Goal: Obtain resource: Download file/media

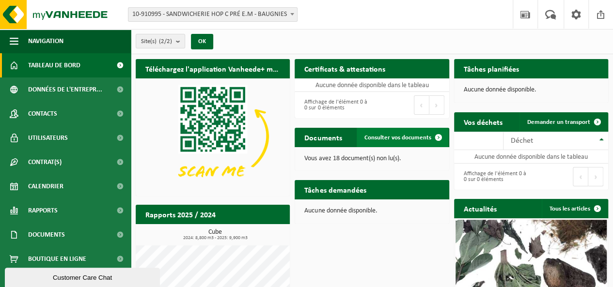
click at [399, 141] on span "Consulter vos documents" at bounding box center [398, 138] width 67 height 6
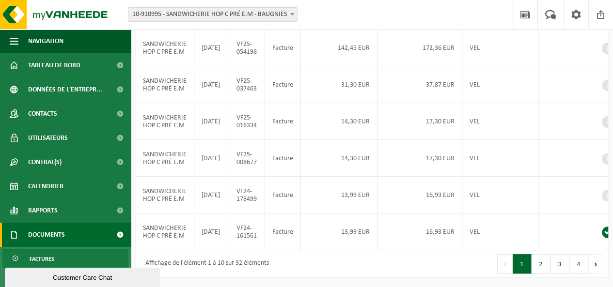
scroll to position [346, 0]
click at [539, 265] on button "2" at bounding box center [541, 264] width 19 height 19
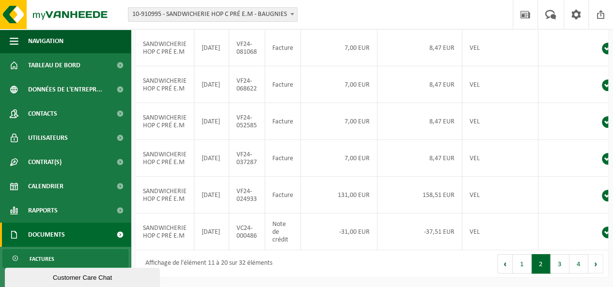
scroll to position [343, 0]
click at [557, 271] on button "3" at bounding box center [560, 264] width 19 height 19
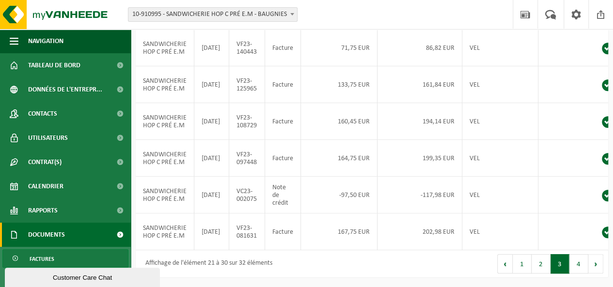
scroll to position [346, 0]
click at [538, 263] on button "2" at bounding box center [541, 264] width 19 height 19
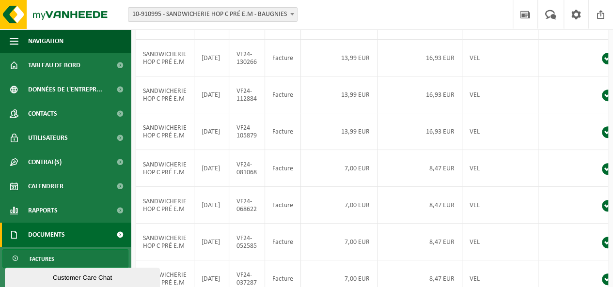
scroll to position [142, 0]
click at [171, 187] on td "SANDWICHERIE HOP C PRÉ E.M" at bounding box center [165, 168] width 59 height 37
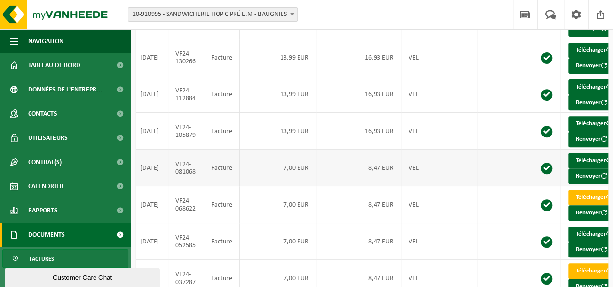
scroll to position [0, 73]
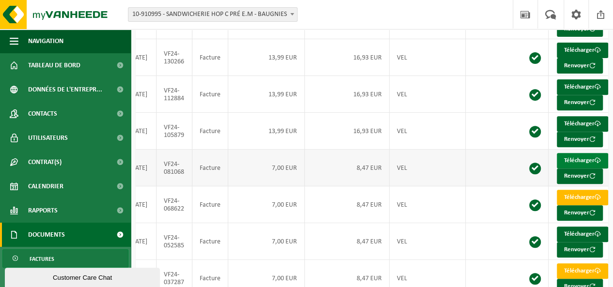
click at [581, 169] on link "Télécharger" at bounding box center [582, 161] width 51 height 16
click at [595, 127] on span at bounding box center [598, 124] width 6 height 6
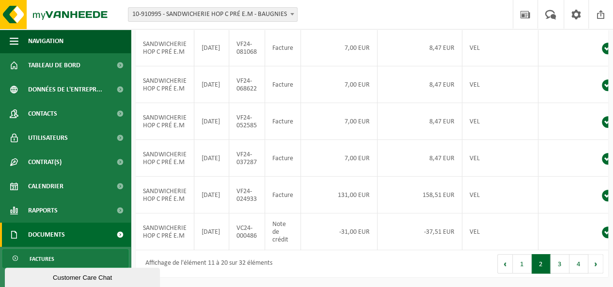
scroll to position [346, 0]
click at [522, 267] on button "1" at bounding box center [522, 264] width 19 height 19
click at [543, 265] on button "2" at bounding box center [541, 264] width 19 height 19
click at [518, 266] on button "1" at bounding box center [522, 264] width 19 height 19
click at [535, 270] on button "2" at bounding box center [541, 264] width 19 height 19
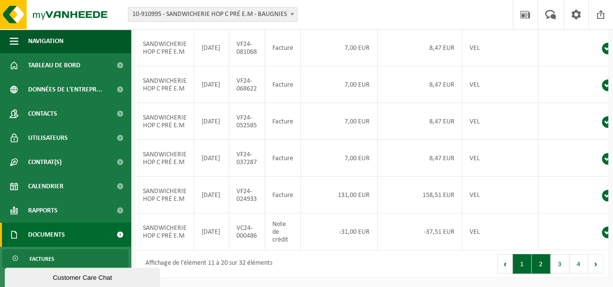
click at [527, 266] on button "1" at bounding box center [522, 264] width 19 height 19
click at [537, 266] on button "2" at bounding box center [541, 264] width 19 height 19
click at [523, 265] on button "1" at bounding box center [522, 264] width 19 height 19
click at [536, 267] on button "2" at bounding box center [541, 264] width 19 height 19
click at [558, 263] on button "3" at bounding box center [560, 264] width 19 height 19
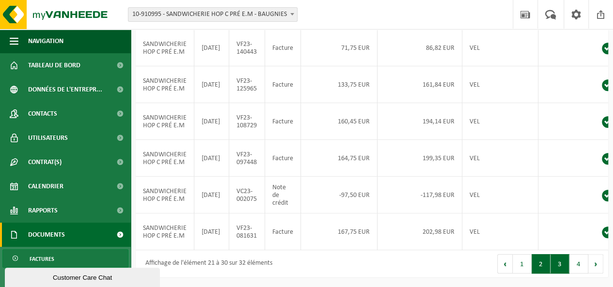
click at [538, 266] on button "2" at bounding box center [541, 264] width 19 height 19
click at [558, 261] on button "3" at bounding box center [560, 264] width 19 height 19
click at [541, 267] on button "2" at bounding box center [541, 264] width 19 height 19
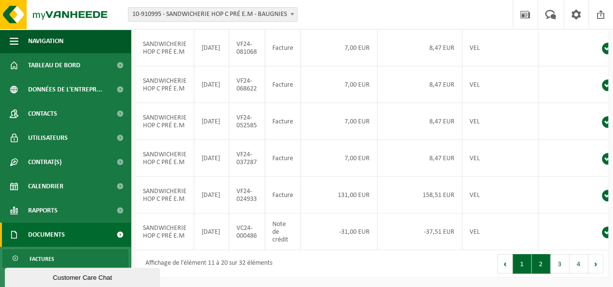
click at [525, 267] on button "1" at bounding box center [522, 264] width 19 height 19
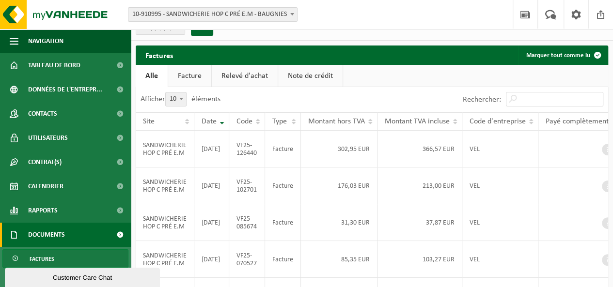
scroll to position [13, 0]
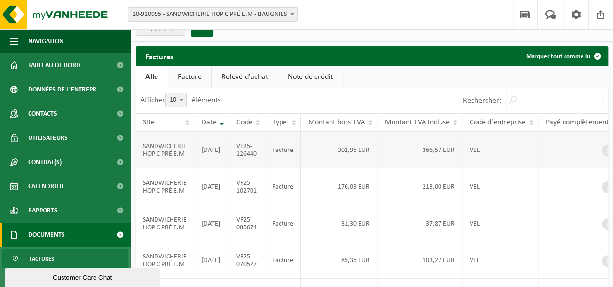
click at [414, 150] on td "366,57 EUR" at bounding box center [420, 150] width 85 height 37
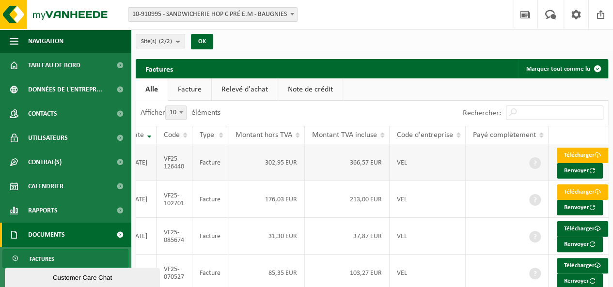
scroll to position [0, 72]
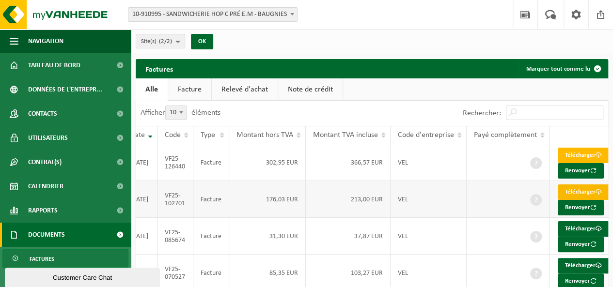
click at [578, 200] on link "Télécharger" at bounding box center [583, 193] width 51 height 16
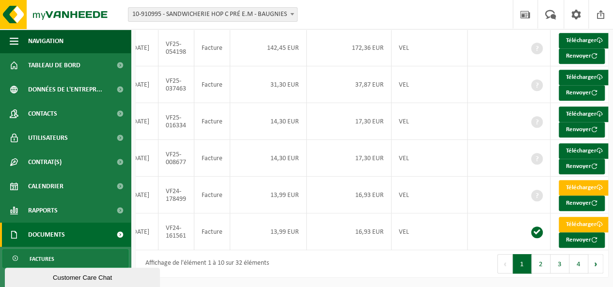
scroll to position [346, 0]
click at [544, 265] on button "2" at bounding box center [541, 264] width 19 height 19
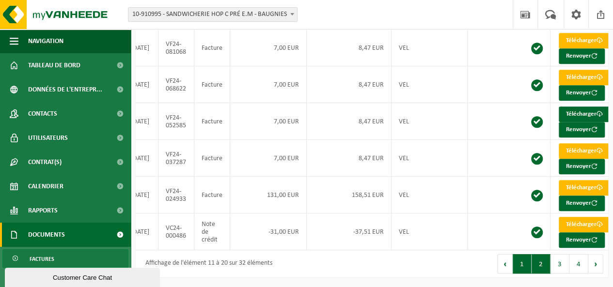
click at [522, 261] on button "1" at bounding box center [522, 264] width 19 height 19
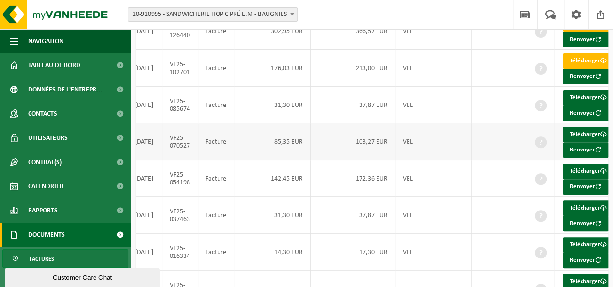
scroll to position [0, 73]
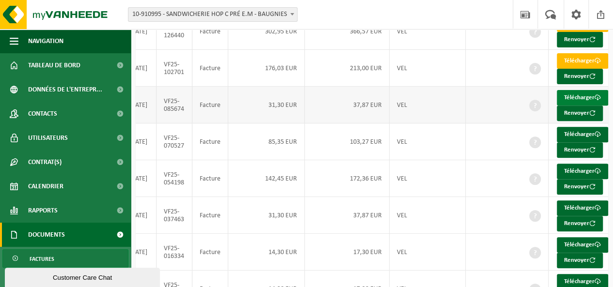
click at [595, 101] on span at bounding box center [598, 98] width 6 height 6
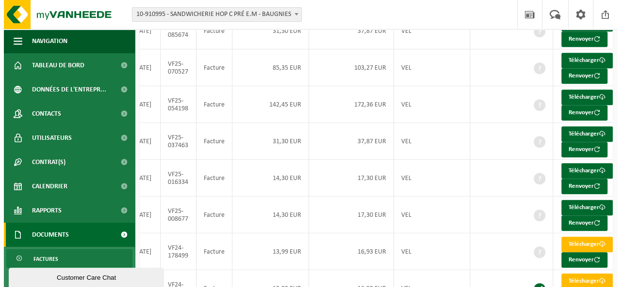
scroll to position [212, 0]
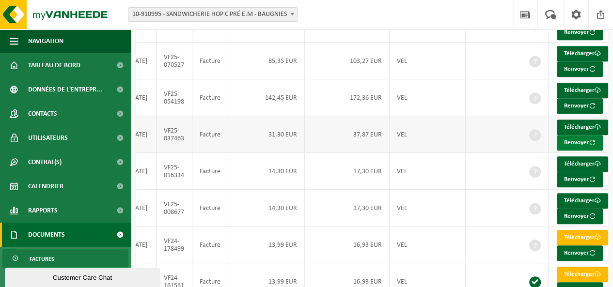
click at [575, 151] on button "Renvoyer" at bounding box center [580, 143] width 46 height 16
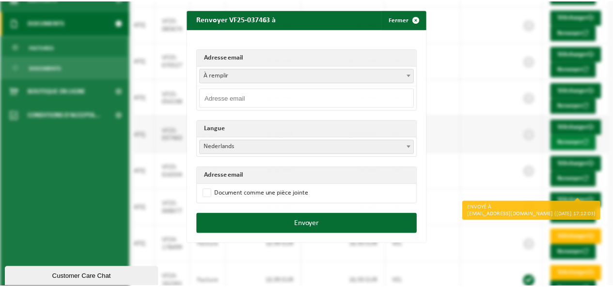
scroll to position [0, 65]
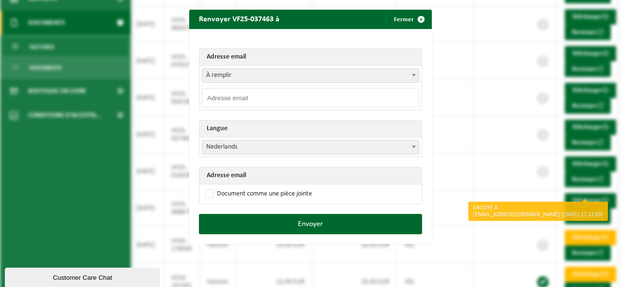
click at [509, 153] on div "Renvoyer VF25-037463 à Fermer Adresse email À remplir hopcestpret@outlook.com À…" at bounding box center [310, 143] width 621 height 287
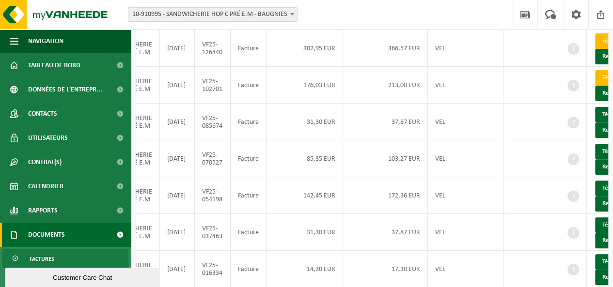
scroll to position [0, 73]
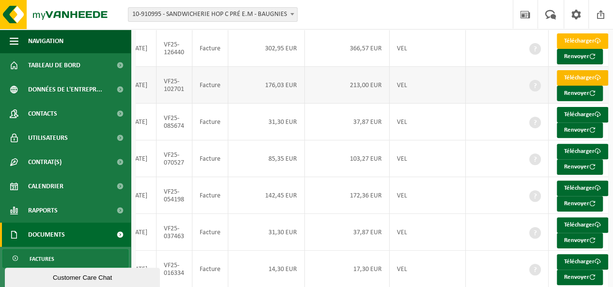
click at [575, 84] on link "Télécharger" at bounding box center [582, 78] width 51 height 16
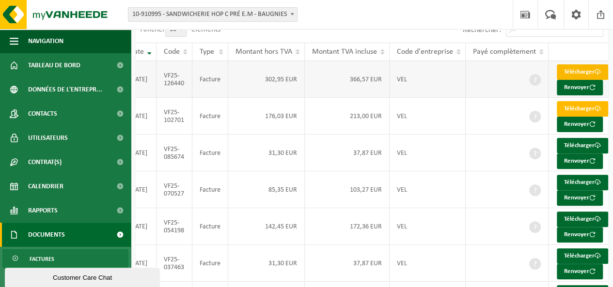
click at [595, 75] on span at bounding box center [598, 72] width 6 height 6
click at [583, 117] on link "Télécharger" at bounding box center [582, 109] width 51 height 16
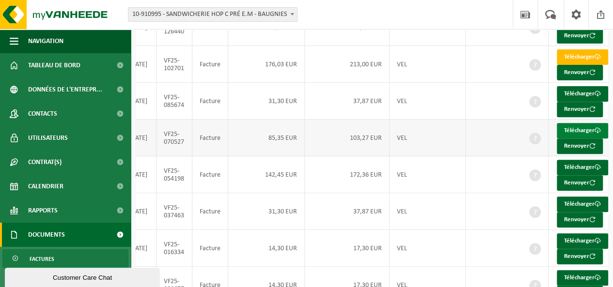
click at [595, 134] on span at bounding box center [598, 131] width 6 height 6
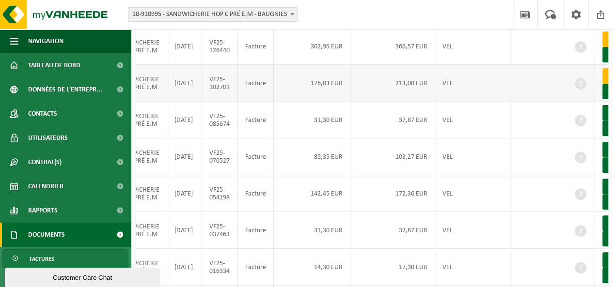
scroll to position [112, 0]
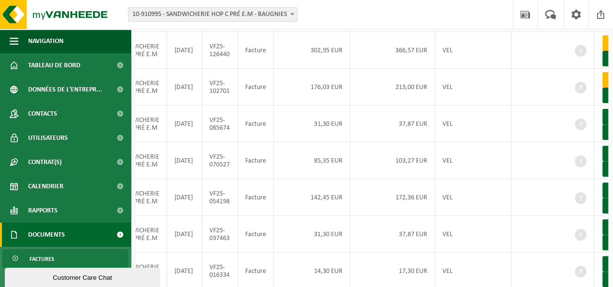
drag, startPoint x: 409, startPoint y: 56, endPoint x: 345, endPoint y: 17, distance: 74.2
click at [345, 17] on div "Site: 10-910995 - SANDWICHERIE HOP C PRÉ E.M - BAUGNIES 10-910996 - SANDWICHERI…" at bounding box center [306, 15] width 613 height 30
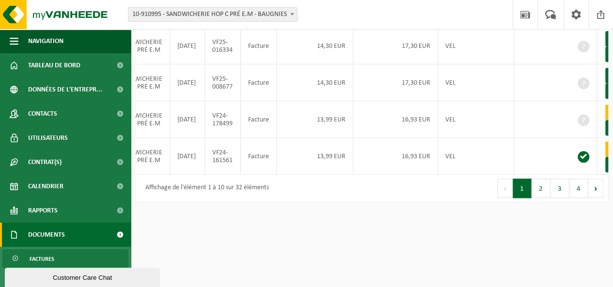
scroll to position [346, 0]
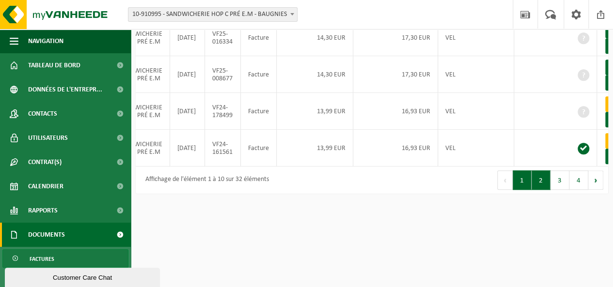
click at [541, 190] on button "2" at bounding box center [541, 180] width 19 height 19
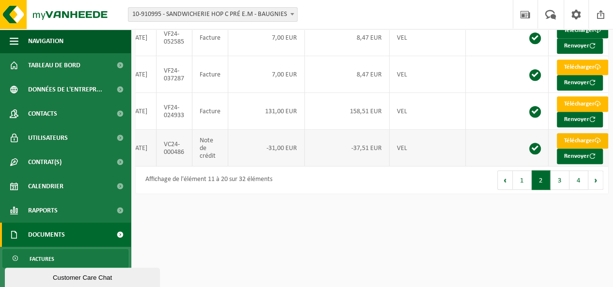
click at [577, 149] on link "Télécharger" at bounding box center [582, 141] width 51 height 16
click at [561, 190] on button "3" at bounding box center [560, 180] width 19 height 19
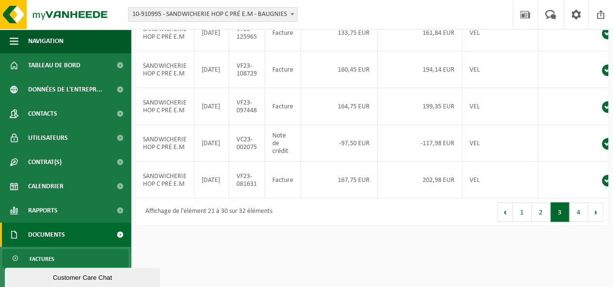
scroll to position [346, 0]
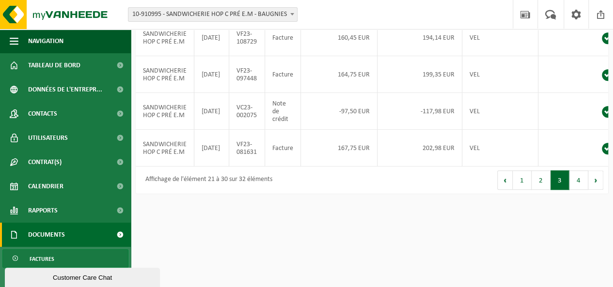
click at [537, 190] on button "2" at bounding box center [541, 180] width 19 height 19
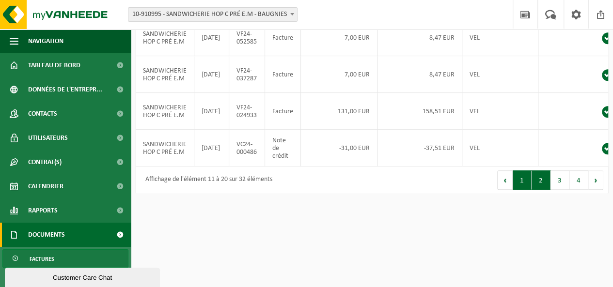
click at [521, 190] on button "1" at bounding box center [522, 180] width 19 height 19
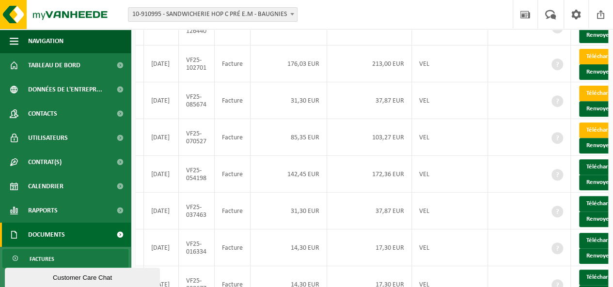
scroll to position [0, 73]
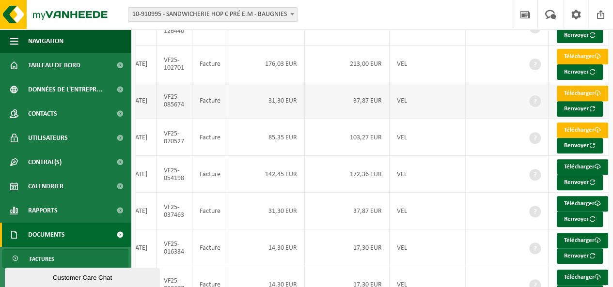
click at [579, 101] on link "Télécharger" at bounding box center [582, 94] width 51 height 16
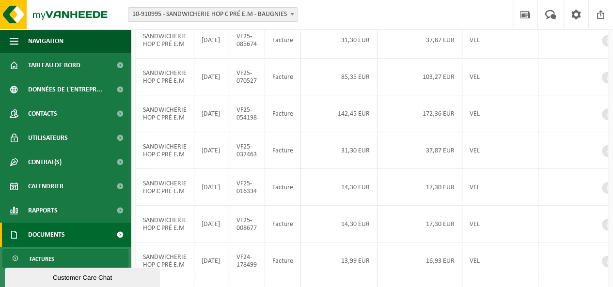
scroll to position [346, 0]
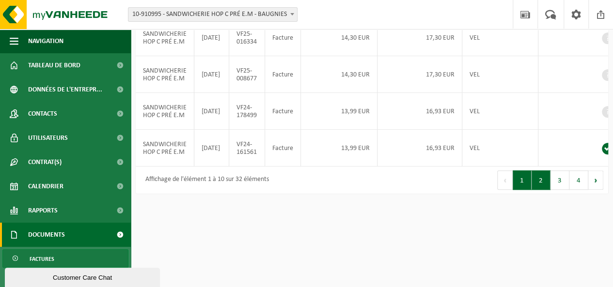
click at [537, 190] on button "2" at bounding box center [541, 180] width 19 height 19
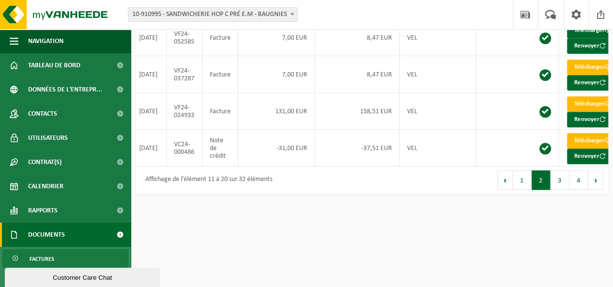
scroll to position [0, 73]
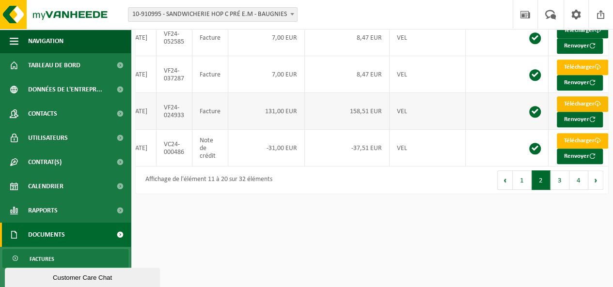
click at [569, 112] on link "Télécharger" at bounding box center [582, 104] width 51 height 16
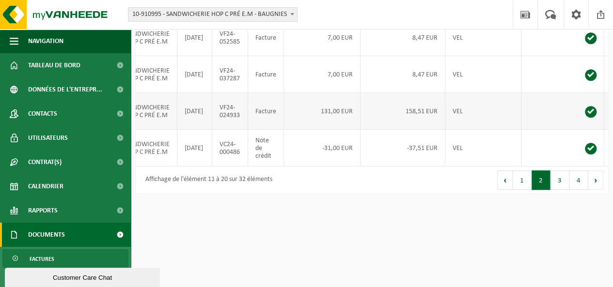
scroll to position [0, 0]
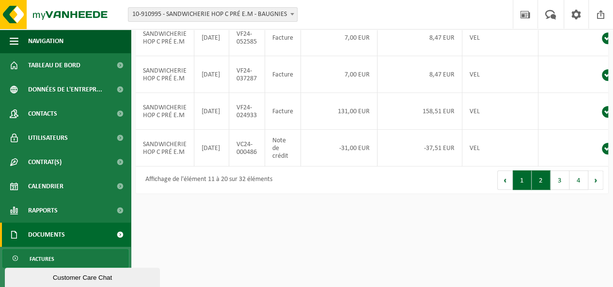
click at [523, 190] on button "1" at bounding box center [522, 180] width 19 height 19
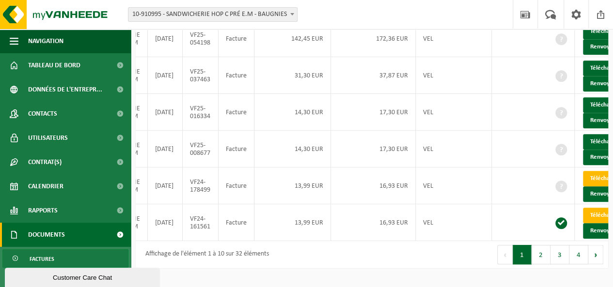
scroll to position [0, 73]
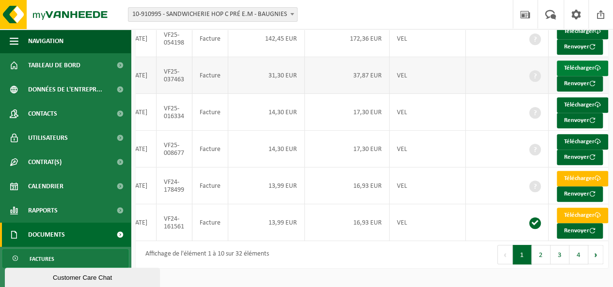
click at [577, 76] on link "Télécharger" at bounding box center [582, 69] width 51 height 16
click at [573, 113] on link "Télécharger" at bounding box center [582, 105] width 51 height 16
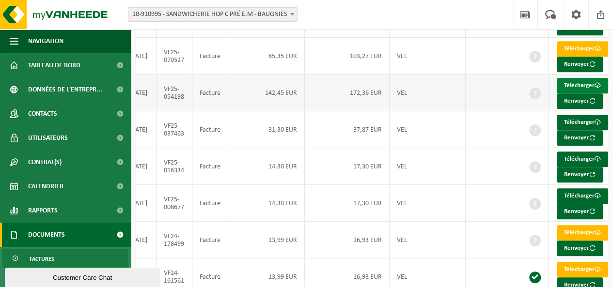
click at [573, 94] on link "Télécharger" at bounding box center [582, 86] width 51 height 16
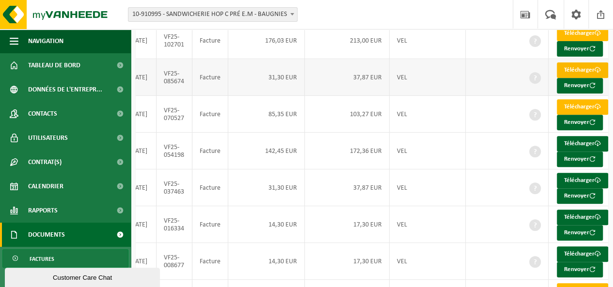
click at [580, 78] on link "Télécharger" at bounding box center [582, 71] width 51 height 16
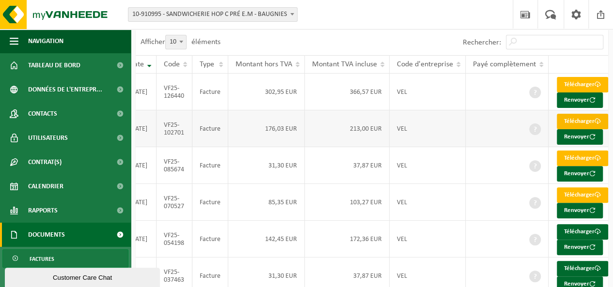
click at [574, 128] on link "Télécharger" at bounding box center [582, 122] width 51 height 16
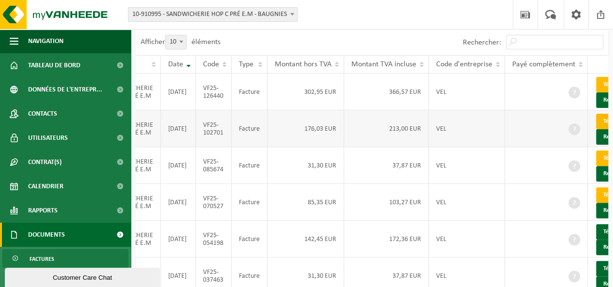
scroll to position [0, 24]
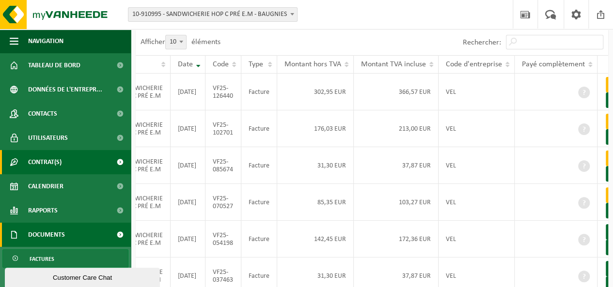
click at [39, 165] on span "Contrat(s)" at bounding box center [44, 162] width 33 height 24
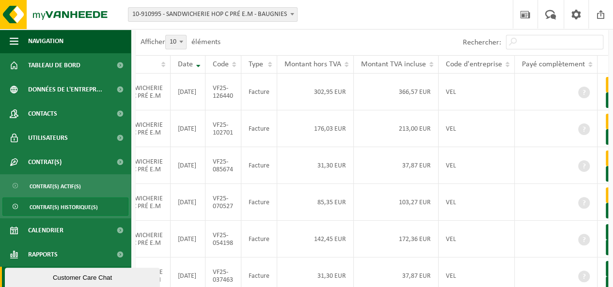
click at [70, 211] on span "Contrat(s) historique(s)" at bounding box center [64, 207] width 68 height 18
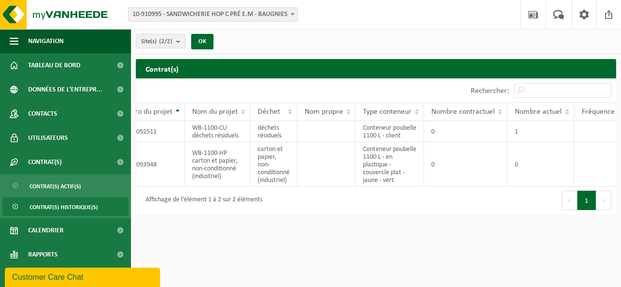
scroll to position [0, 26]
click at [530, 138] on td "1" at bounding box center [541, 131] width 67 height 21
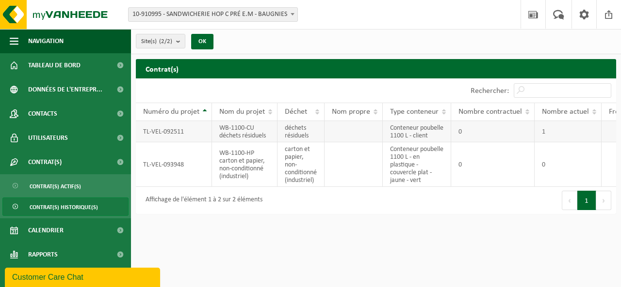
click at [86, 207] on span "Contrat(s) historique(s)" at bounding box center [64, 207] width 68 height 18
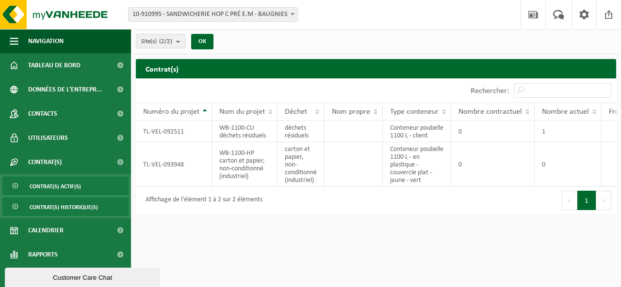
click at [84, 192] on link "Contrat(s) actif(s)" at bounding box center [65, 186] width 126 height 18
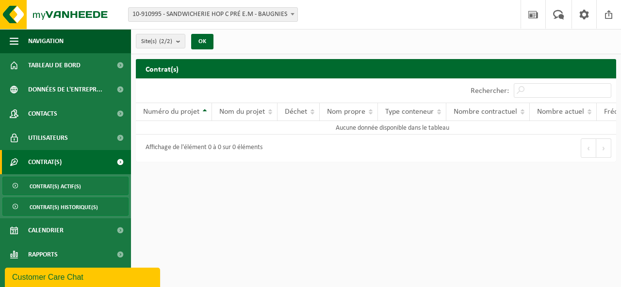
click at [84, 208] on span "Contrat(s) historique(s)" at bounding box center [64, 207] width 68 height 18
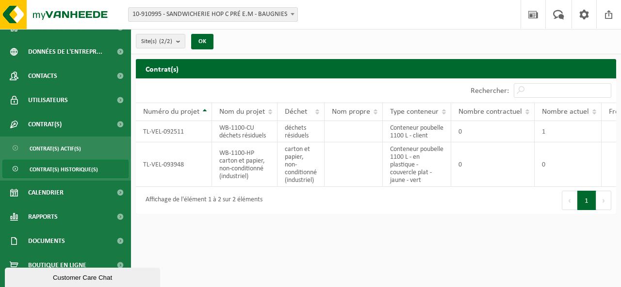
scroll to position [52, 0]
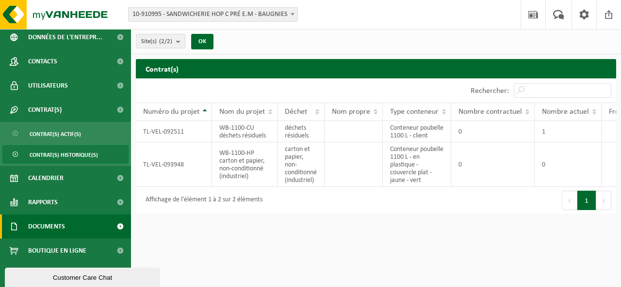
click at [82, 232] on link "Documents" at bounding box center [65, 227] width 131 height 24
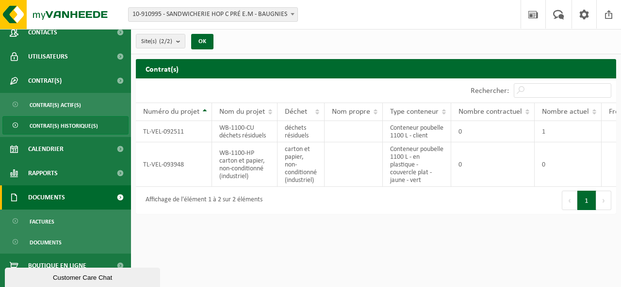
scroll to position [96, 0]
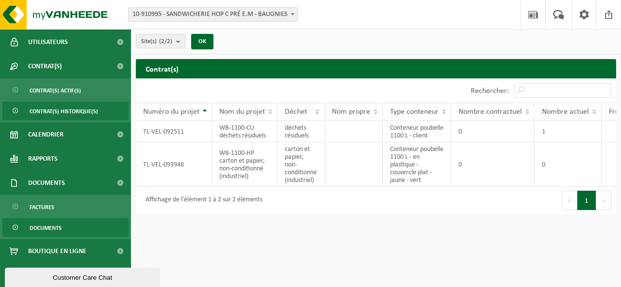
click at [82, 229] on link "Documents" at bounding box center [65, 228] width 126 height 18
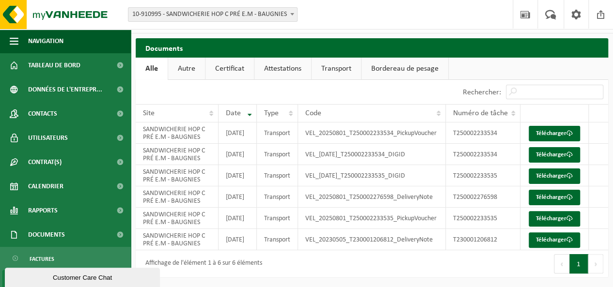
scroll to position [66, 0]
click at [555, 235] on link "Télécharger" at bounding box center [554, 241] width 51 height 16
click at [556, 211] on link "Télécharger" at bounding box center [554, 219] width 51 height 16
click at [559, 190] on link "Télécharger" at bounding box center [554, 198] width 51 height 16
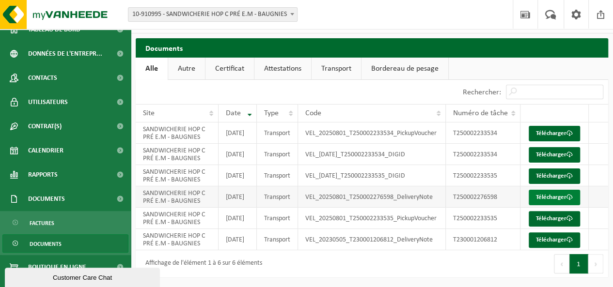
scroll to position [52, 0]
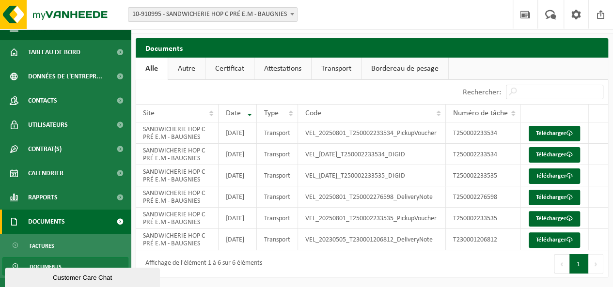
click at [39, 222] on span "Documents" at bounding box center [46, 222] width 37 height 24
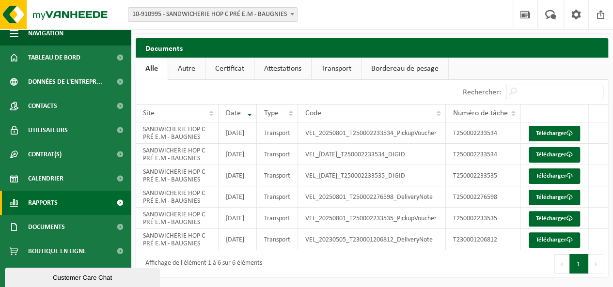
click at [33, 204] on span "Rapports" at bounding box center [43, 203] width 30 height 24
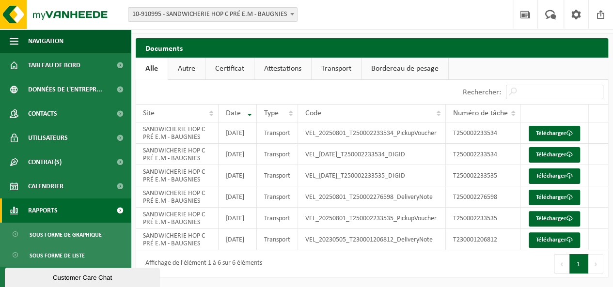
scroll to position [0, 0]
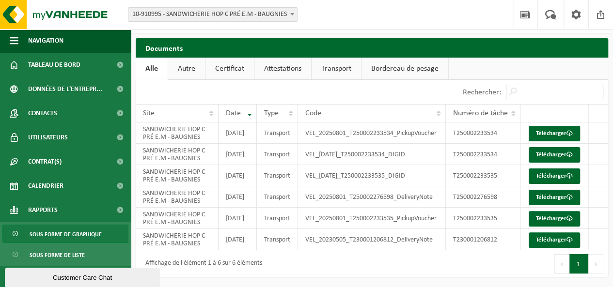
click at [41, 231] on span "Sous forme de graphique" at bounding box center [66, 234] width 72 height 18
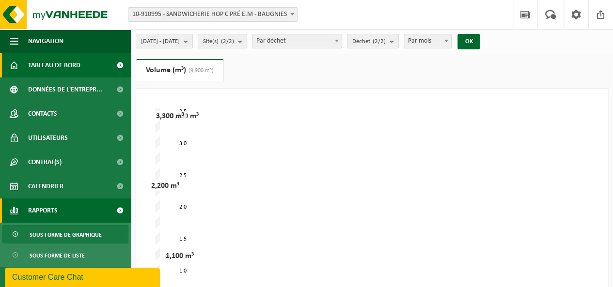
click at [43, 71] on span "Tableau de bord" at bounding box center [54, 65] width 52 height 24
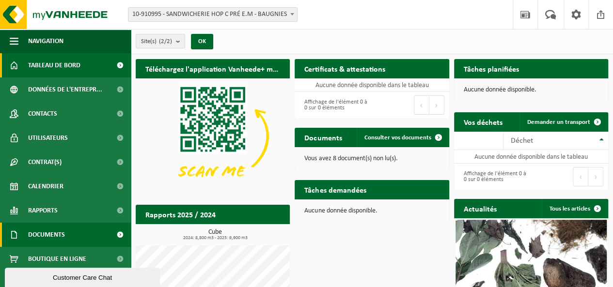
click at [54, 234] on span "Documents" at bounding box center [46, 235] width 37 height 24
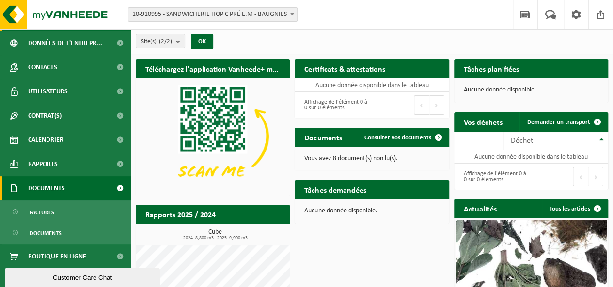
scroll to position [48, 0]
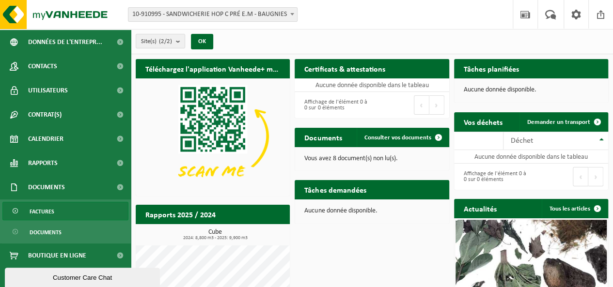
click at [35, 215] on span "Factures" at bounding box center [42, 212] width 25 height 18
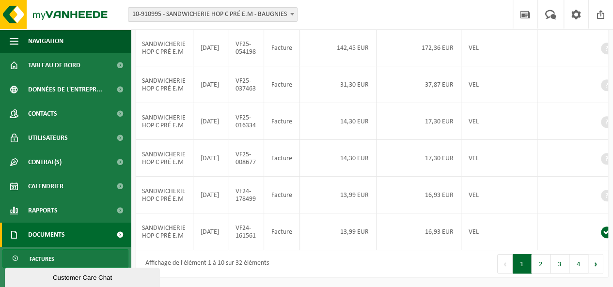
scroll to position [346, 0]
click at [539, 267] on button "2" at bounding box center [541, 264] width 19 height 19
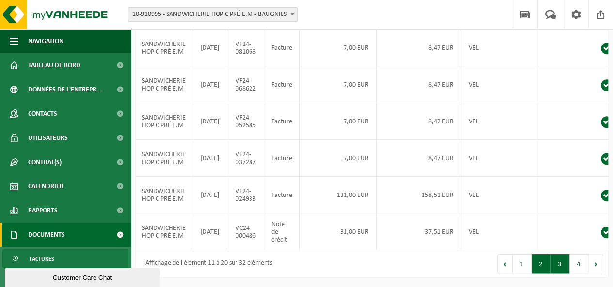
click at [558, 263] on button "3" at bounding box center [560, 264] width 19 height 19
click at [540, 265] on button "2" at bounding box center [541, 264] width 19 height 19
click at [522, 11] on span at bounding box center [525, 14] width 15 height 29
